Goal: Information Seeking & Learning: Learn about a topic

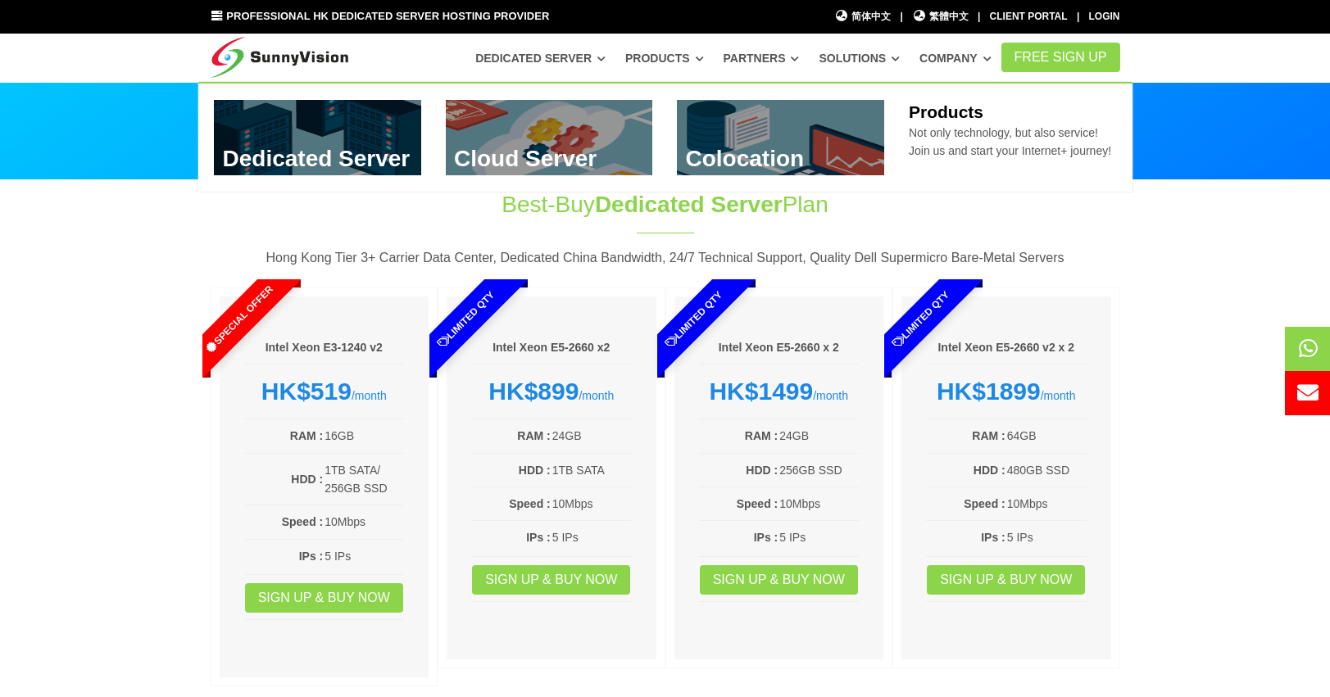
click at [686, 62] on link "Products" at bounding box center [664, 57] width 79 height 29
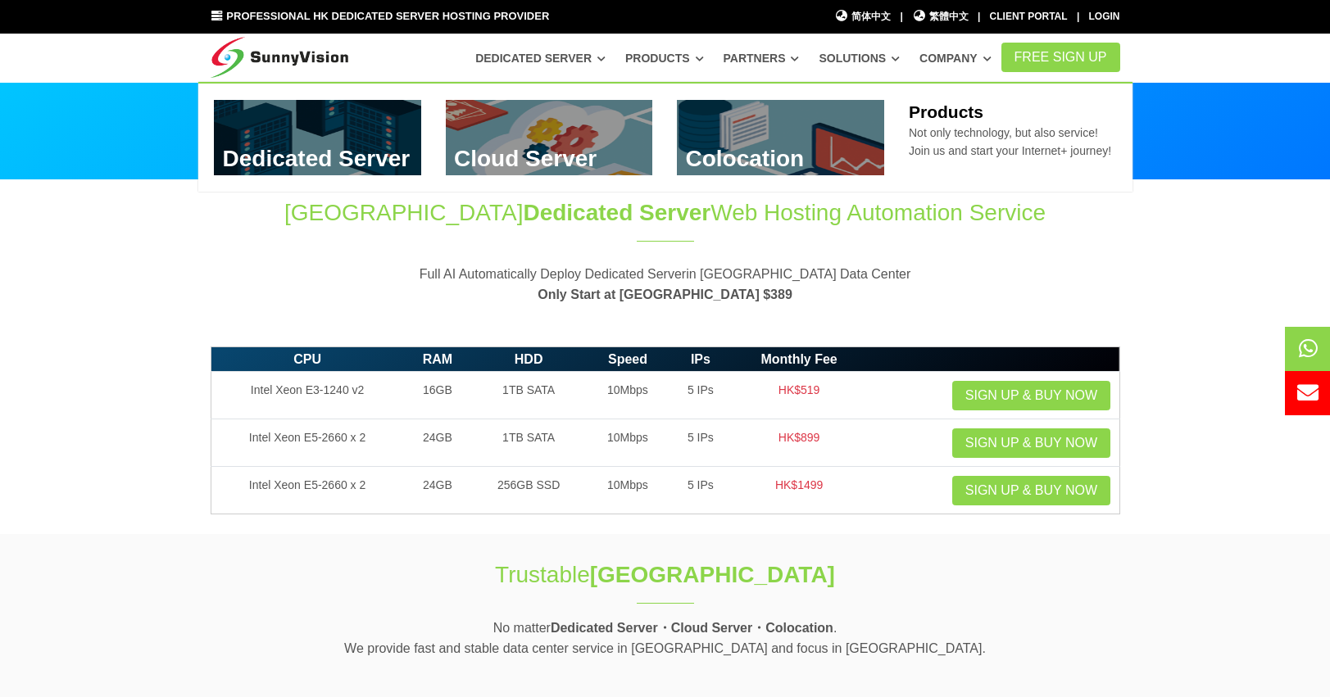
click at [760, 139] on link at bounding box center [780, 137] width 207 height 75
